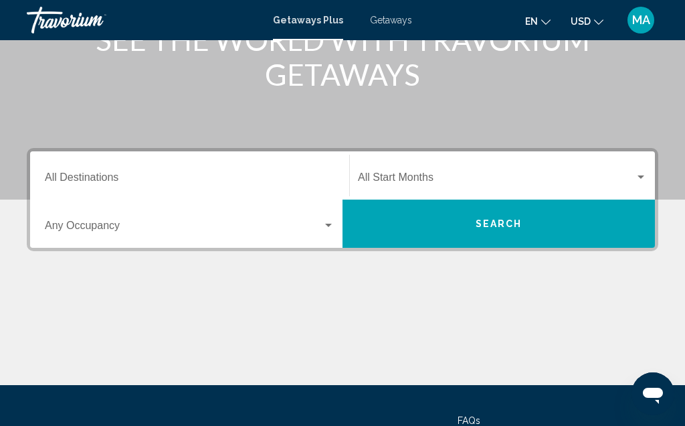
scroll to position [201, 0]
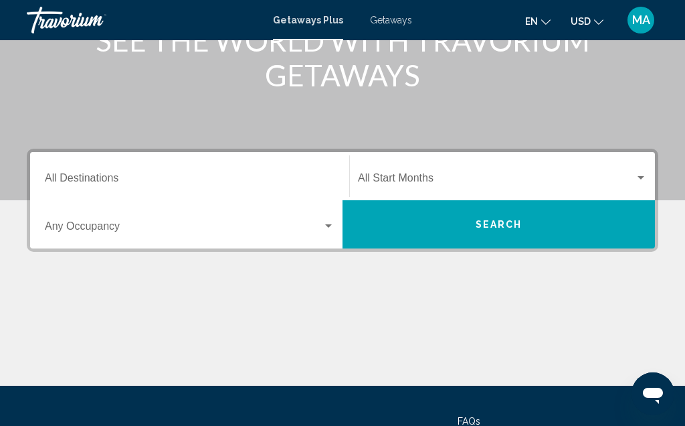
click at [96, 181] on input "Destination All Destinations" at bounding box center [190, 181] width 290 height 12
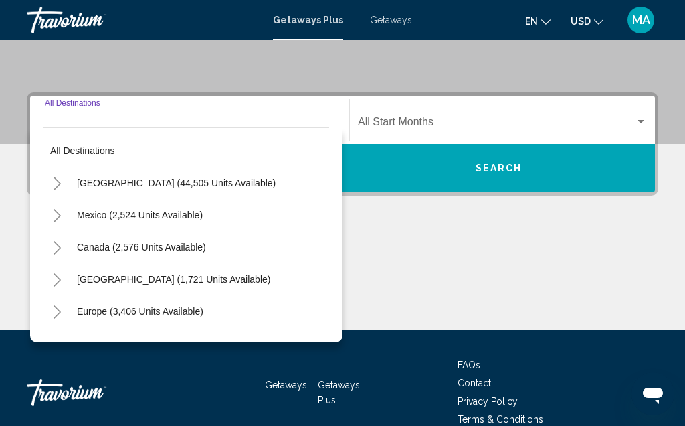
scroll to position [306, 0]
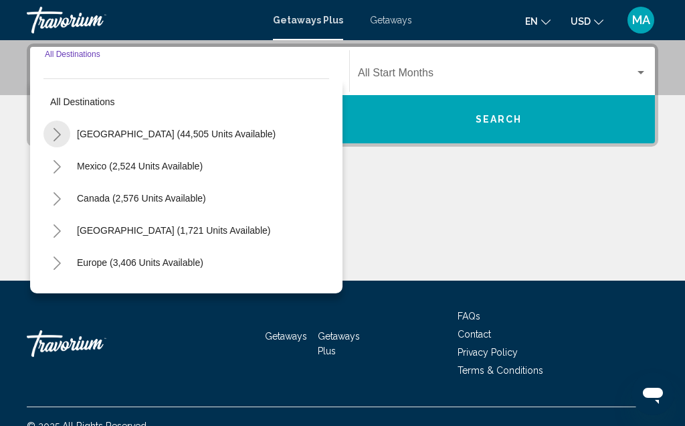
click at [70, 134] on button "Toggle United States (44,505 units available)" at bounding box center [56, 133] width 27 height 27
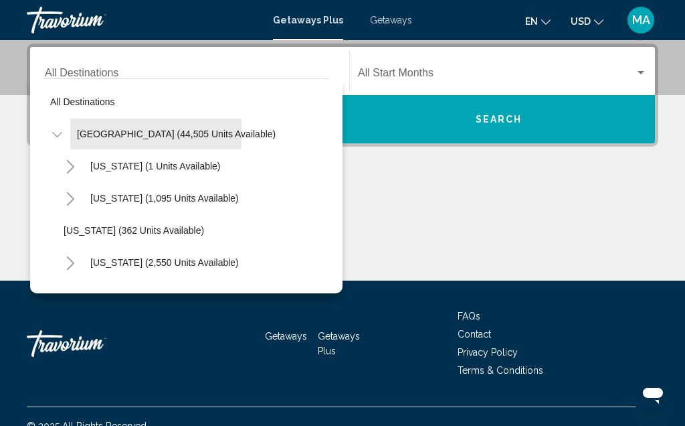
click at [141, 133] on span "[GEOGRAPHIC_DATA] (44,505 units available)" at bounding box center [176, 133] width 199 height 11
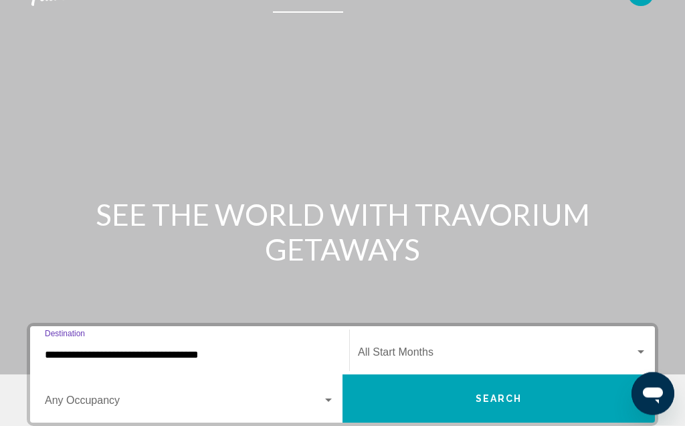
scroll to position [0, 0]
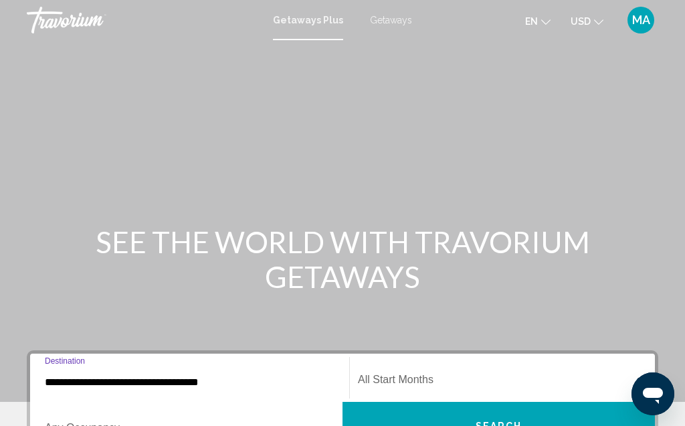
click at [61, 383] on input "**********" at bounding box center [190, 382] width 290 height 12
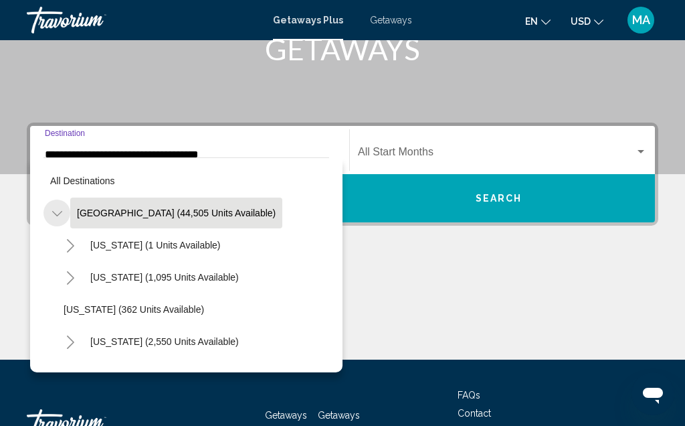
click at [53, 213] on icon "Toggle United States (44,505 units available)" at bounding box center [57, 213] width 10 height 13
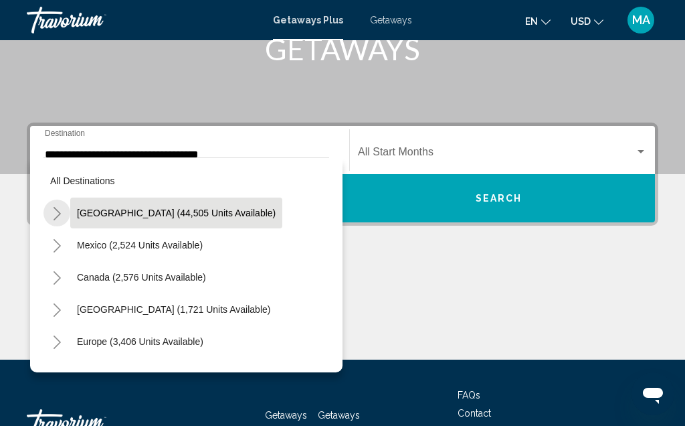
click at [60, 216] on icon "Toggle United States (44,505 units available)" at bounding box center [57, 213] width 10 height 13
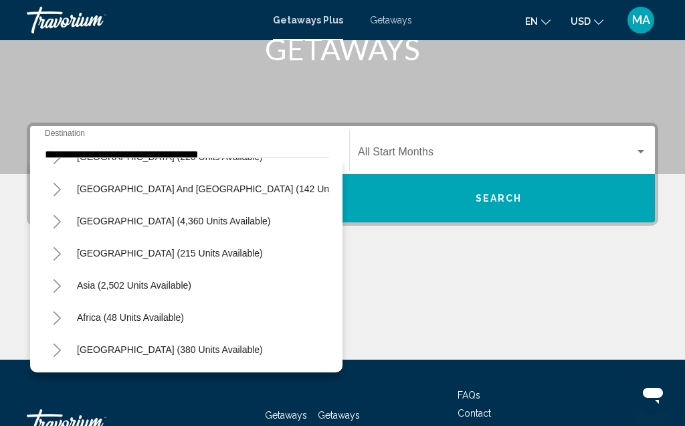
scroll to position [1534, 0]
click at [289, 312] on div "Africa (48 units available)" at bounding box center [186, 317] width 286 height 32
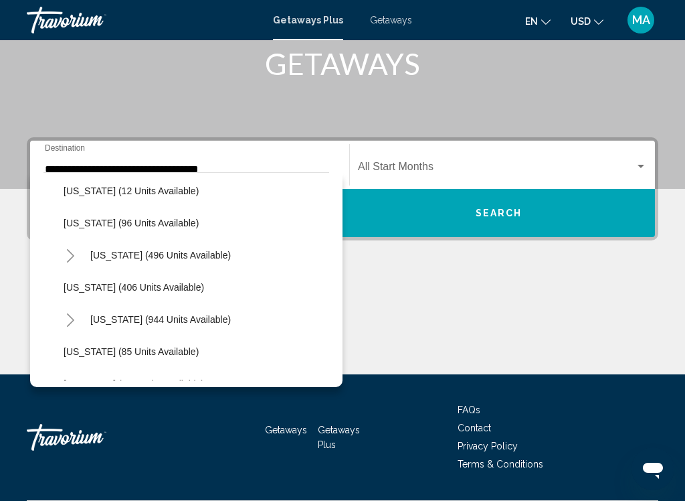
scroll to position [477, 0]
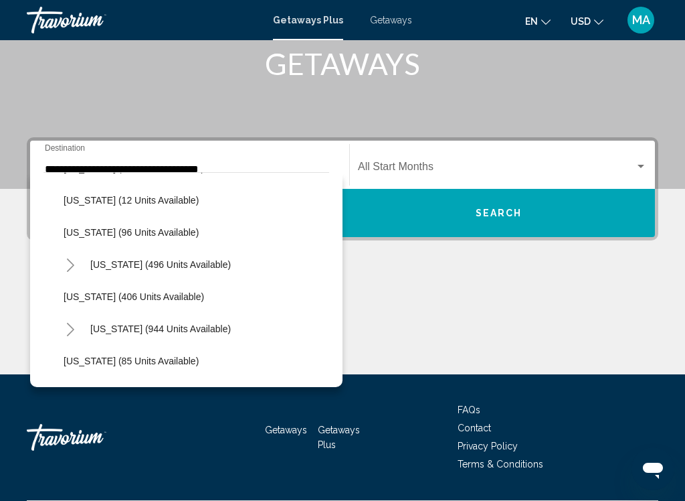
click at [268, 278] on div "[US_STATE] (496 units available)" at bounding box center [193, 264] width 272 height 32
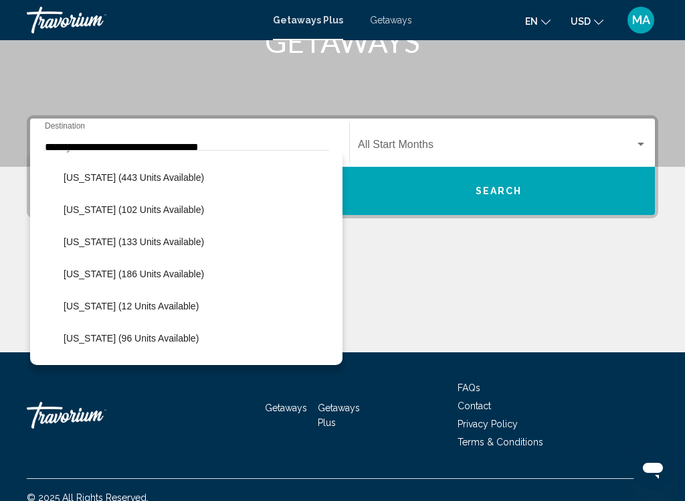
scroll to position [340, 0]
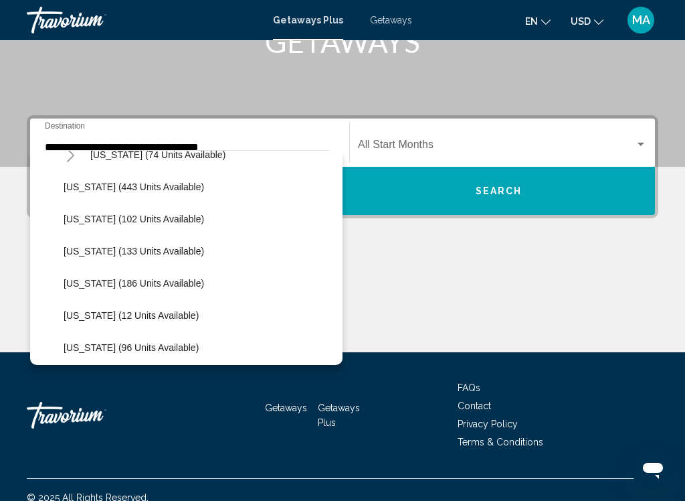
click at [259, 277] on li "[US_STATE] (186 units available)" at bounding box center [193, 283] width 272 height 32
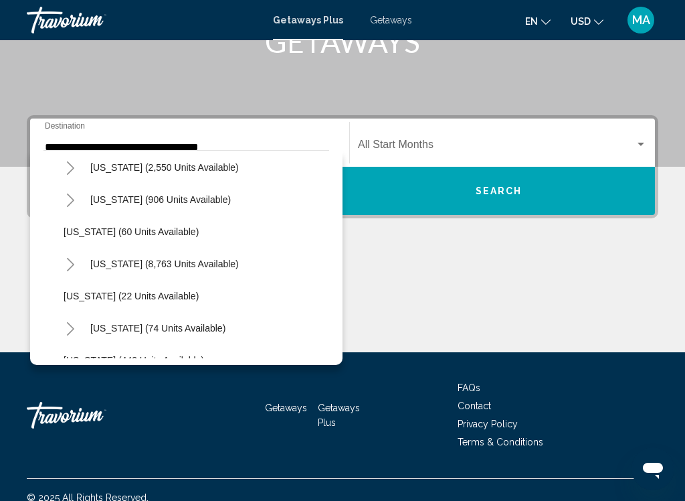
scroll to position [165, 0]
click at [280, 262] on div "[US_STATE] (8,763 units available)" at bounding box center [193, 265] width 272 height 32
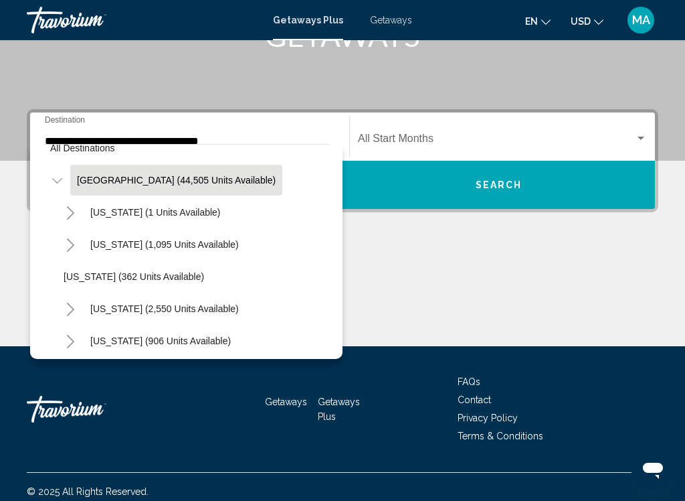
scroll to position [18, 0]
click at [243, 250] on div "[US_STATE] (1,095 units available)" at bounding box center [193, 246] width 272 height 32
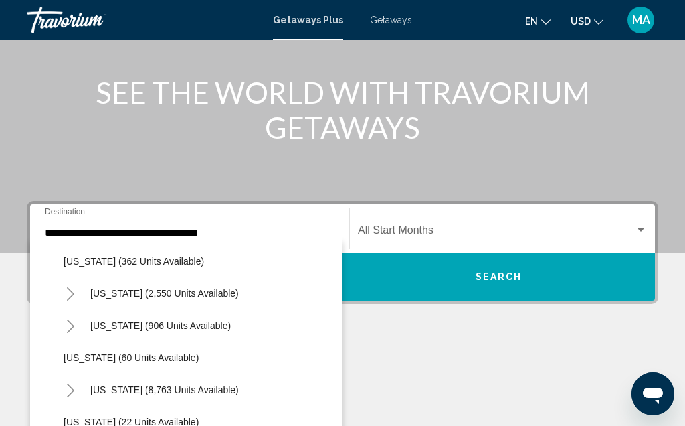
scroll to position [134, 0]
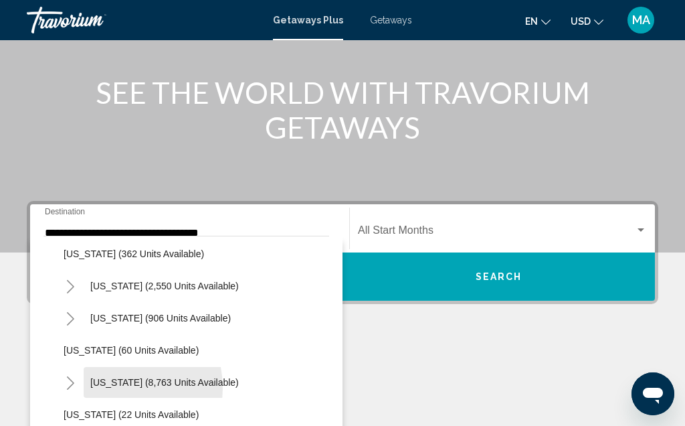
click at [101, 388] on button "[US_STATE] (8,763 units available)" at bounding box center [165, 382] width 162 height 31
type input "**********"
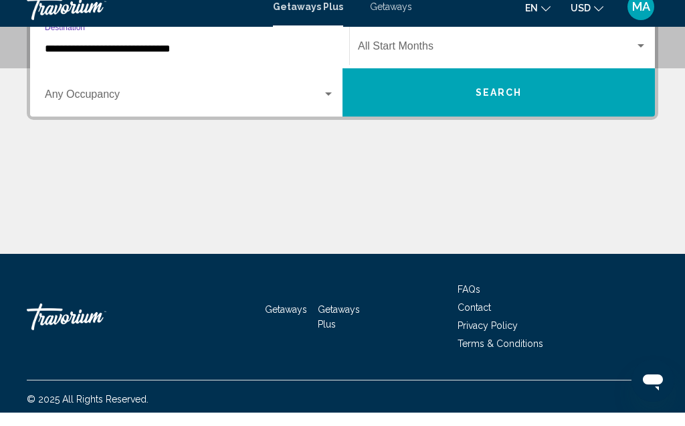
scroll to position [325, 0]
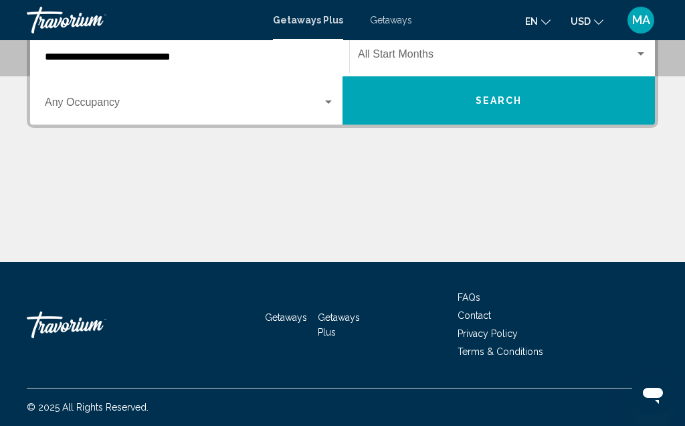
click at [497, 99] on span "Search" at bounding box center [499, 101] width 47 height 11
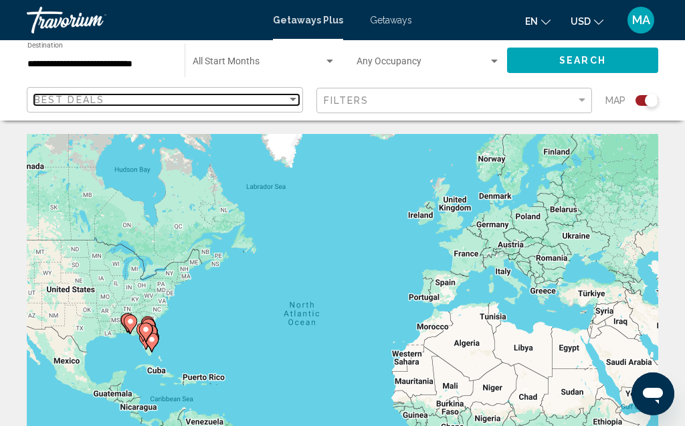
click at [294, 96] on div "Sort by" at bounding box center [293, 99] width 12 height 11
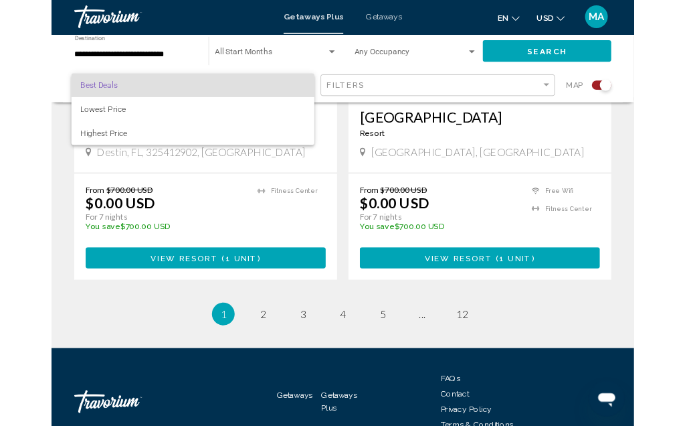
scroll to position [3149, 0]
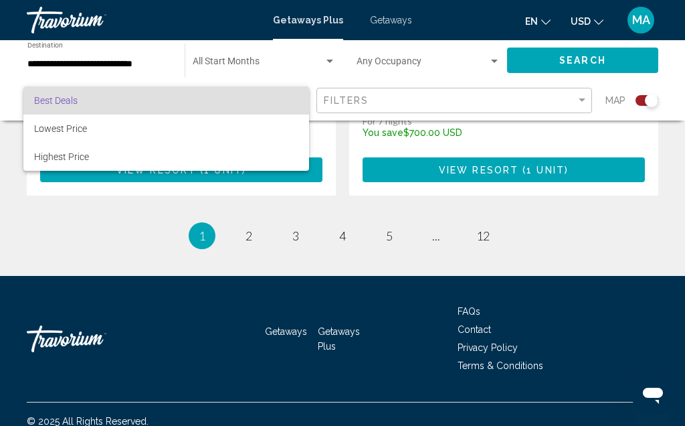
click at [250, 228] on div at bounding box center [342, 213] width 685 height 426
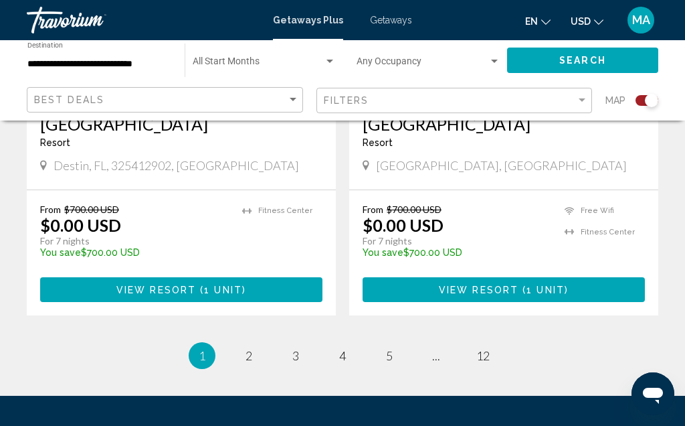
scroll to position [3029, 0]
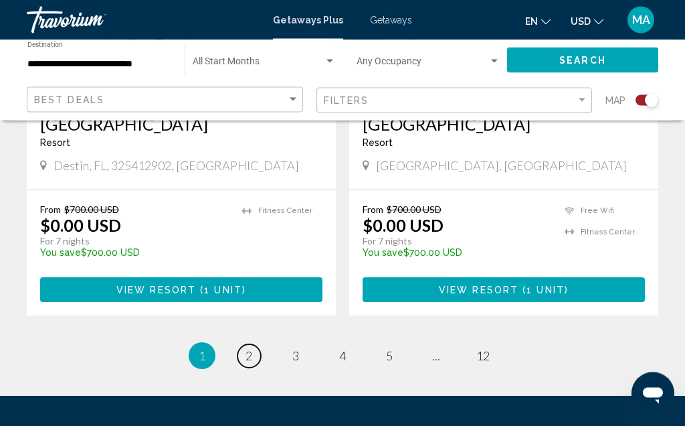
click at [252, 353] on link "page 2" at bounding box center [249, 356] width 23 height 23
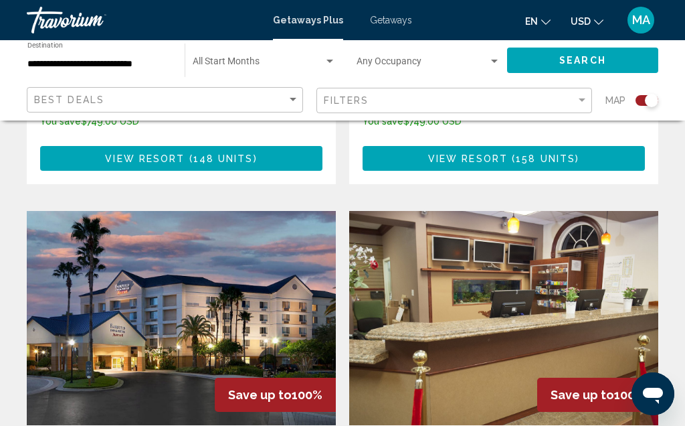
scroll to position [2380, 0]
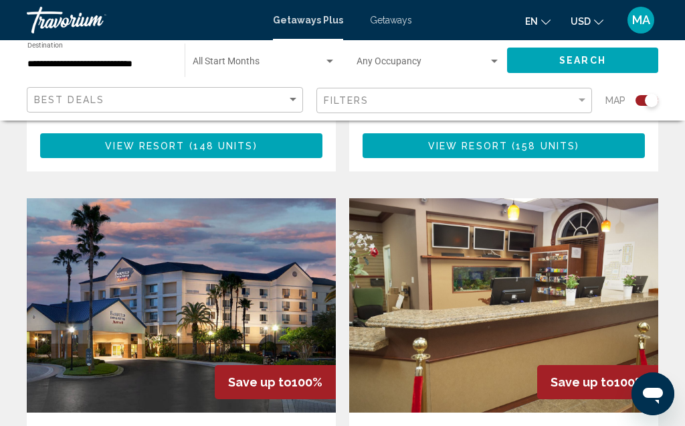
click at [187, 232] on img "Main content" at bounding box center [181, 305] width 309 height 214
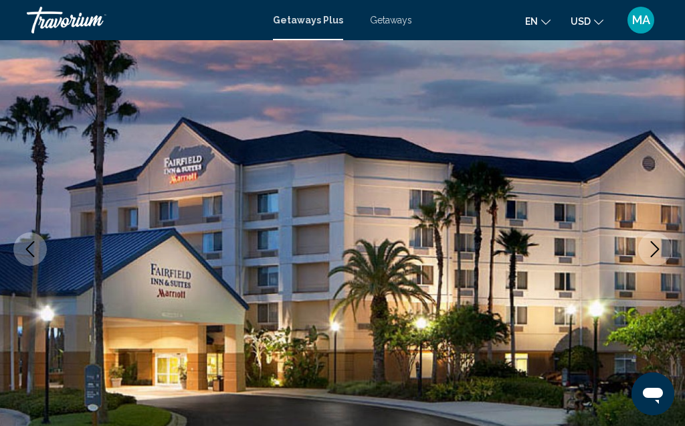
scroll to position [108, 0]
